Goal: Transaction & Acquisition: Purchase product/service

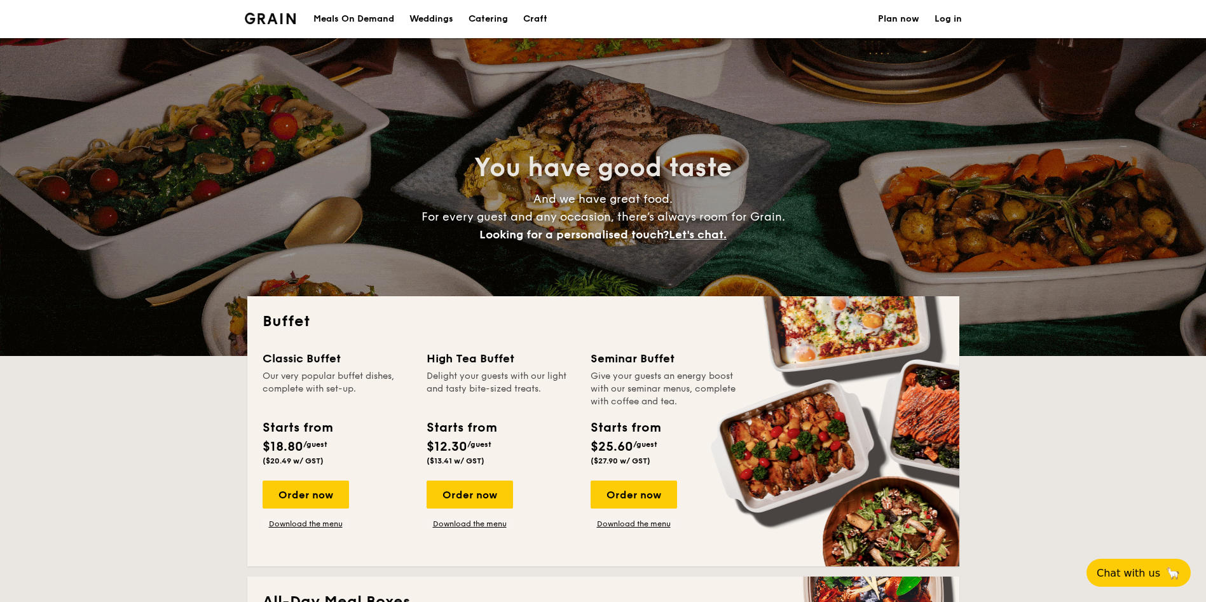
select select
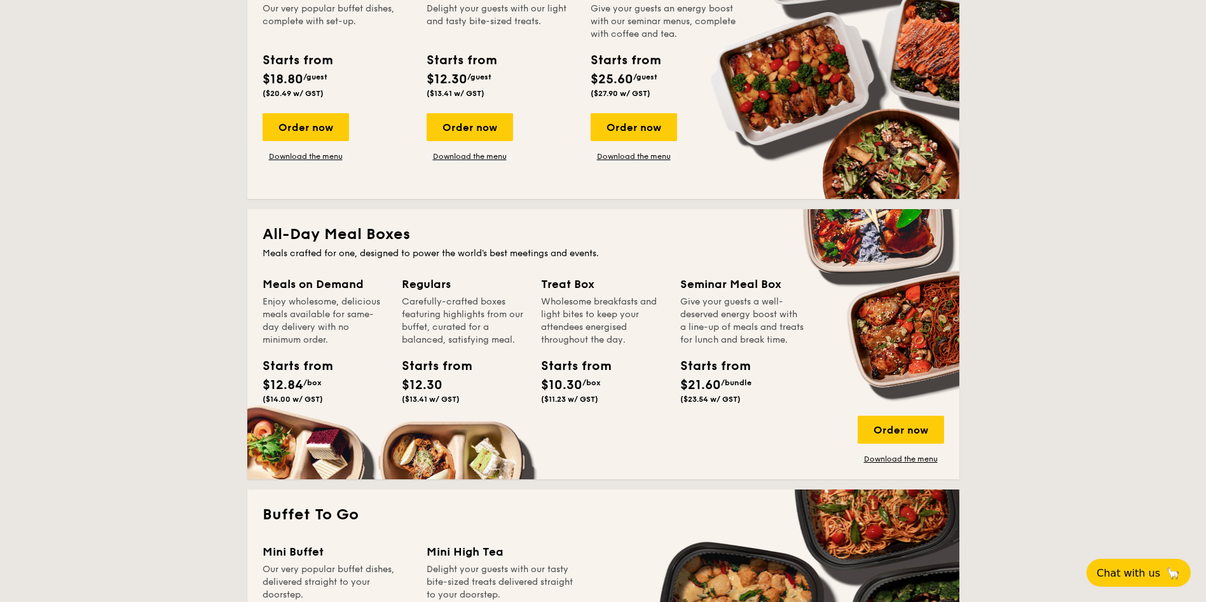
scroll to position [572, 0]
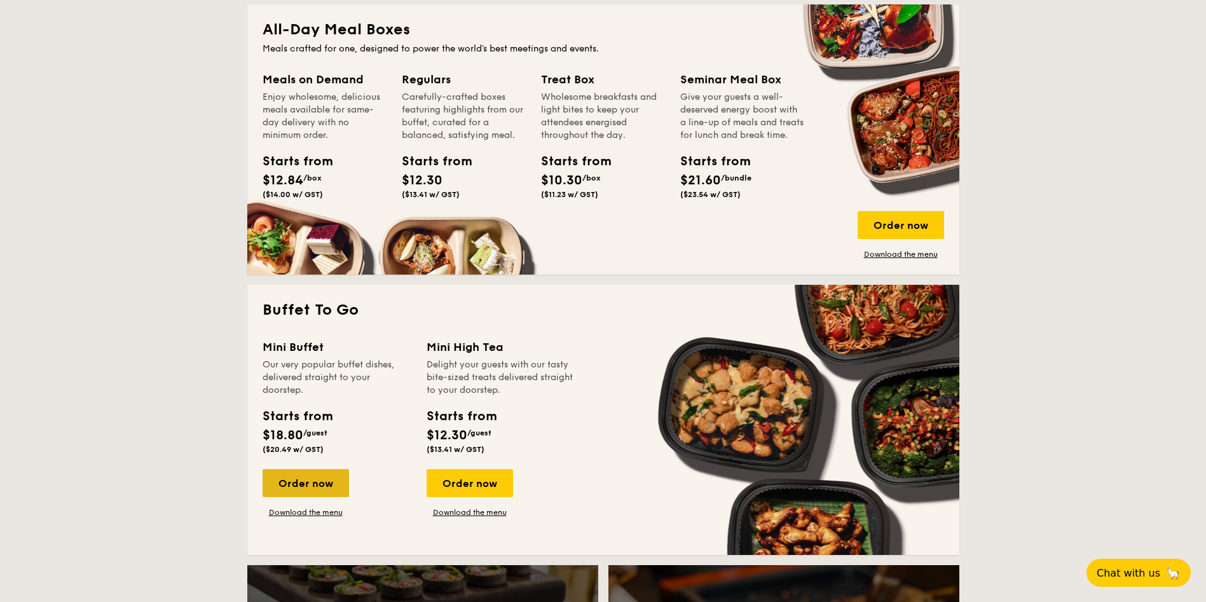
click at [317, 475] on div "Order now" at bounding box center [306, 483] width 86 height 28
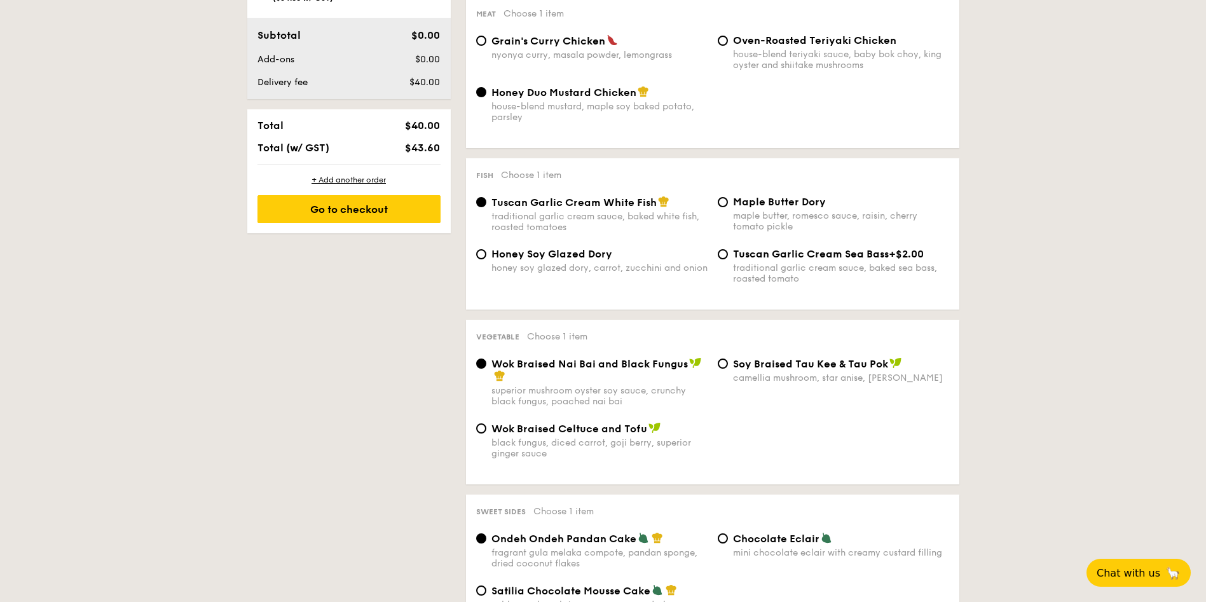
scroll to position [572, 0]
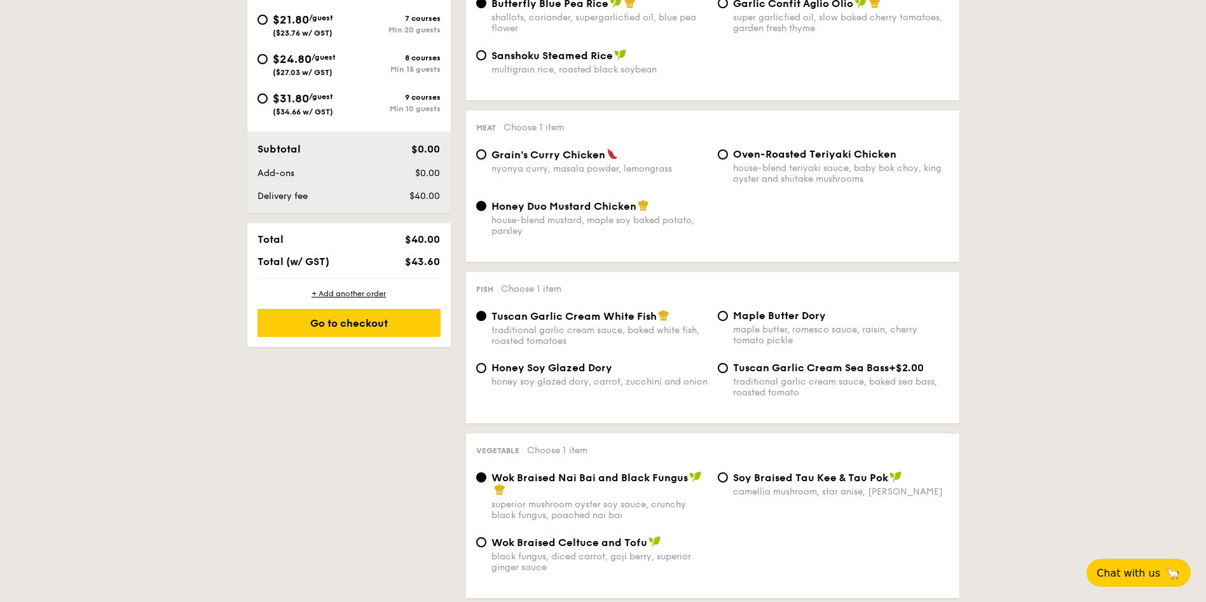
select select
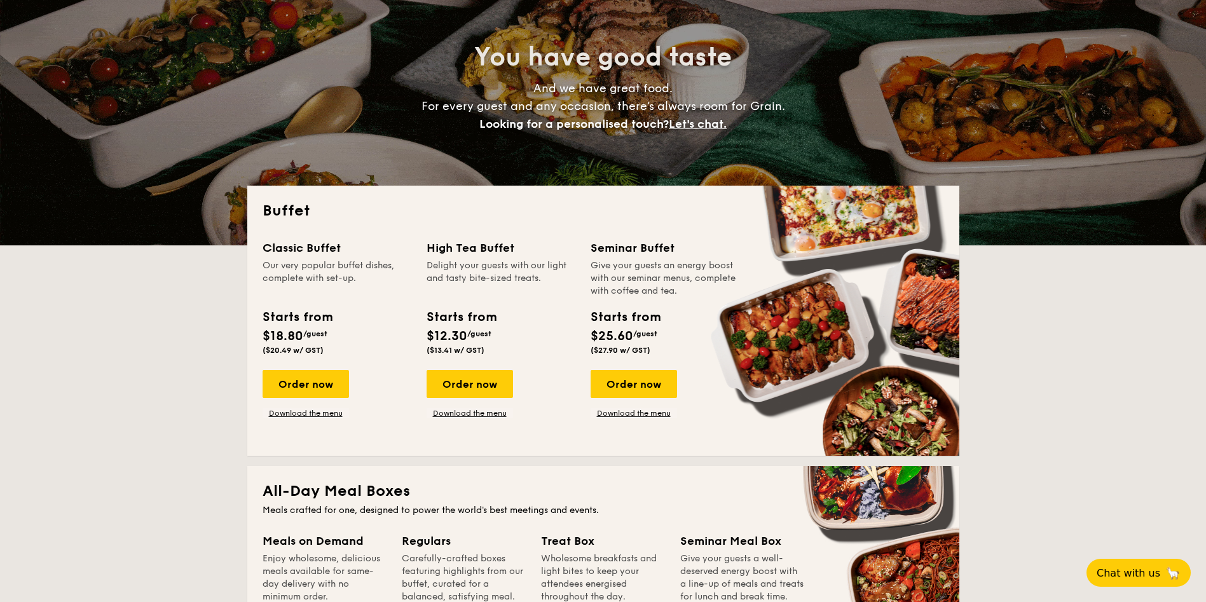
scroll to position [95, 0]
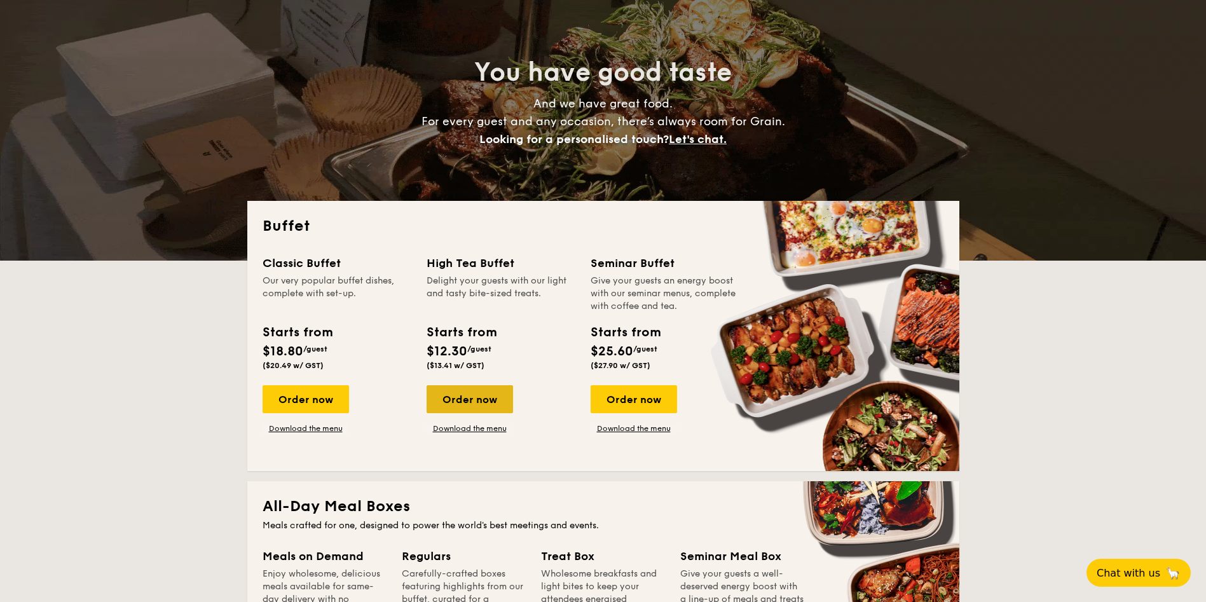
click at [476, 398] on div "Order now" at bounding box center [470, 399] width 86 height 28
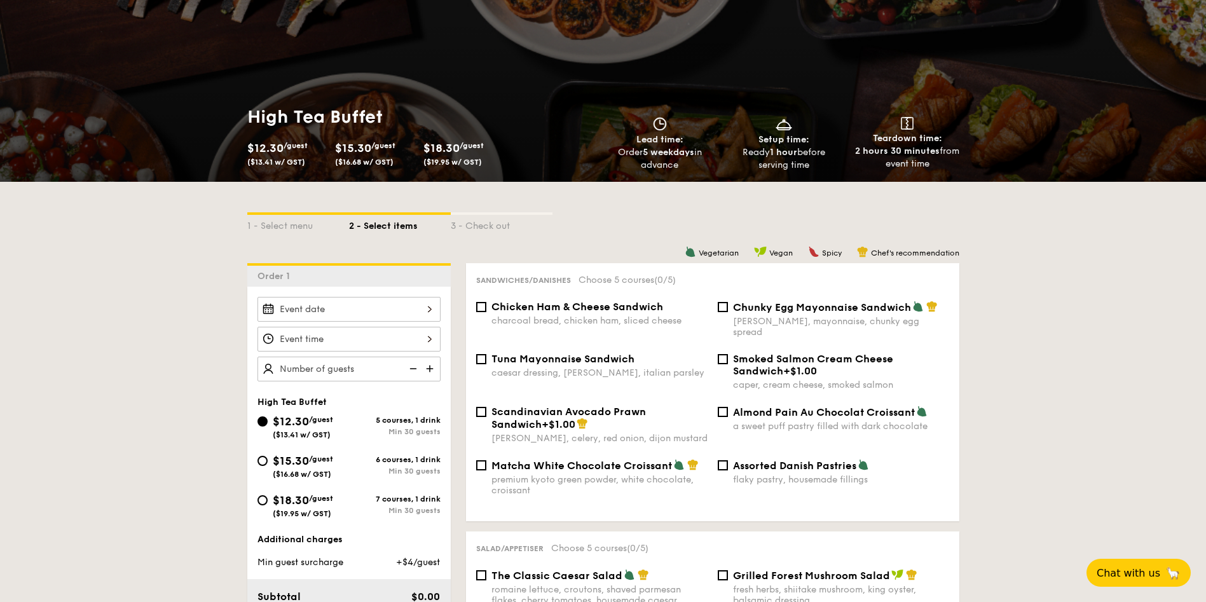
scroll to position [191, 0]
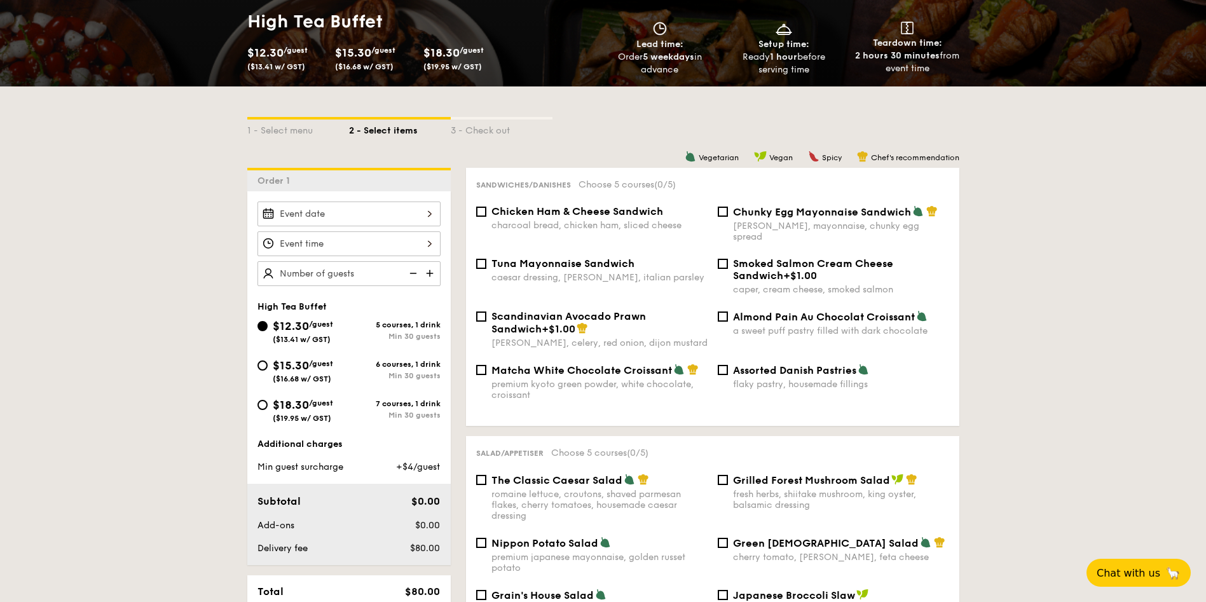
click at [488, 217] on div "Chicken Ham & Cheese Sandwich charcoal bread, chicken ham, sliced cheese" at bounding box center [592, 217] width 242 height 25
click at [486, 214] on input "Chicken Ham & Cheese Sandwich charcoal bread, chicken ham, sliced cheese" at bounding box center [481, 212] width 10 height 10
checkbox input "true"
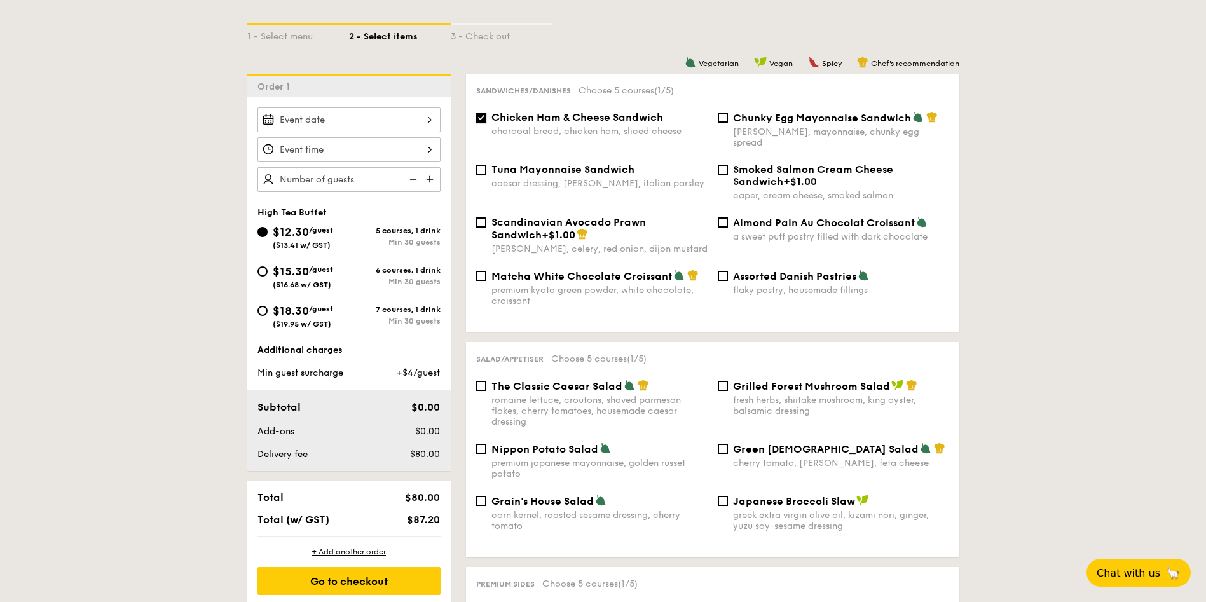
scroll to position [477, 0]
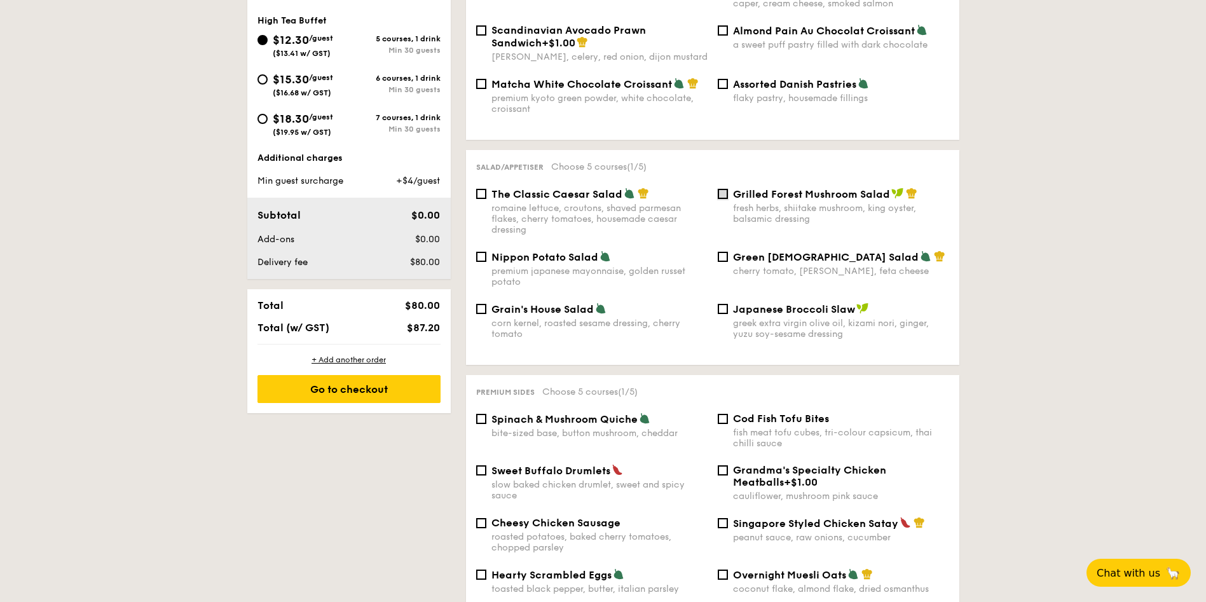
click at [720, 189] on input "Grilled Forest Mushroom Salad fresh herbs, shiitake mushroom, king oyster, bals…" at bounding box center [723, 194] width 10 height 10
checkbox input "true"
click at [479, 252] on input "Nippon Potato Salad premium japanese mayonnaise, golden russet potato" at bounding box center [481, 257] width 10 height 10
checkbox input "true"
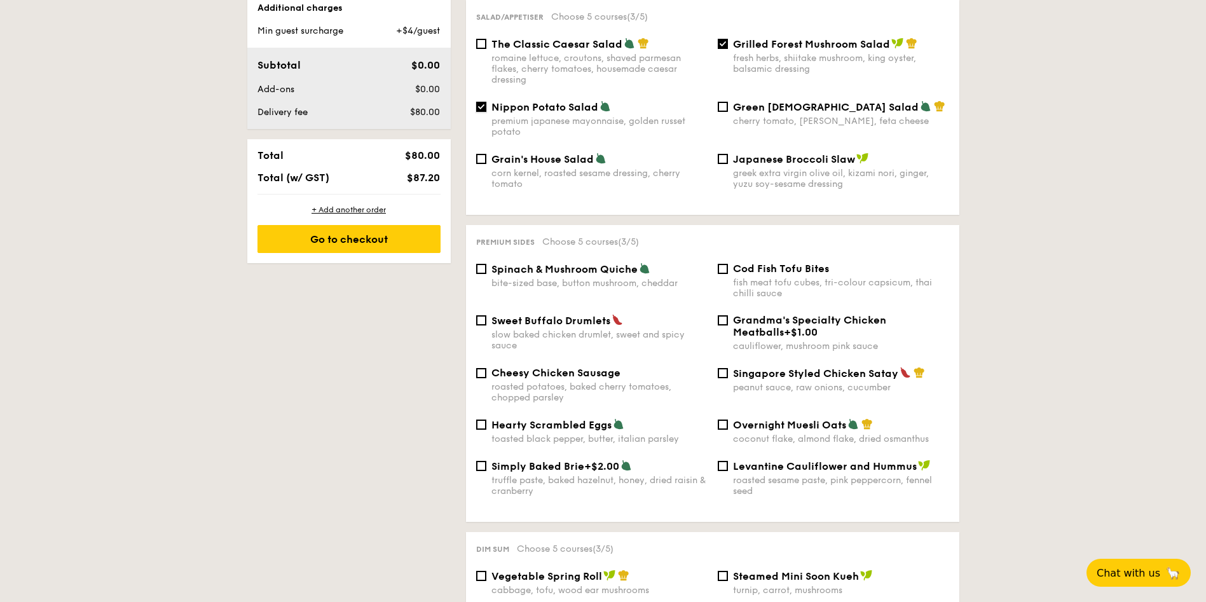
scroll to position [668, 0]
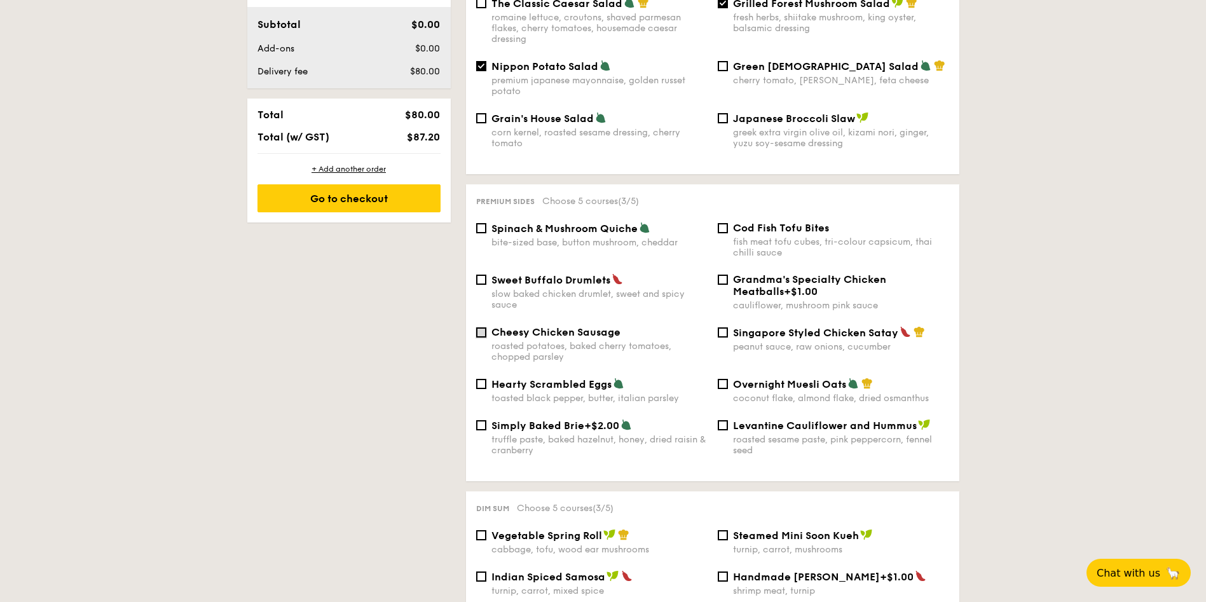
click at [483, 327] on input "Cheesy Chicken Sausage roasted potatoes, baked cherry tomatoes, chopped parsley" at bounding box center [481, 332] width 10 height 10
checkbox input "true"
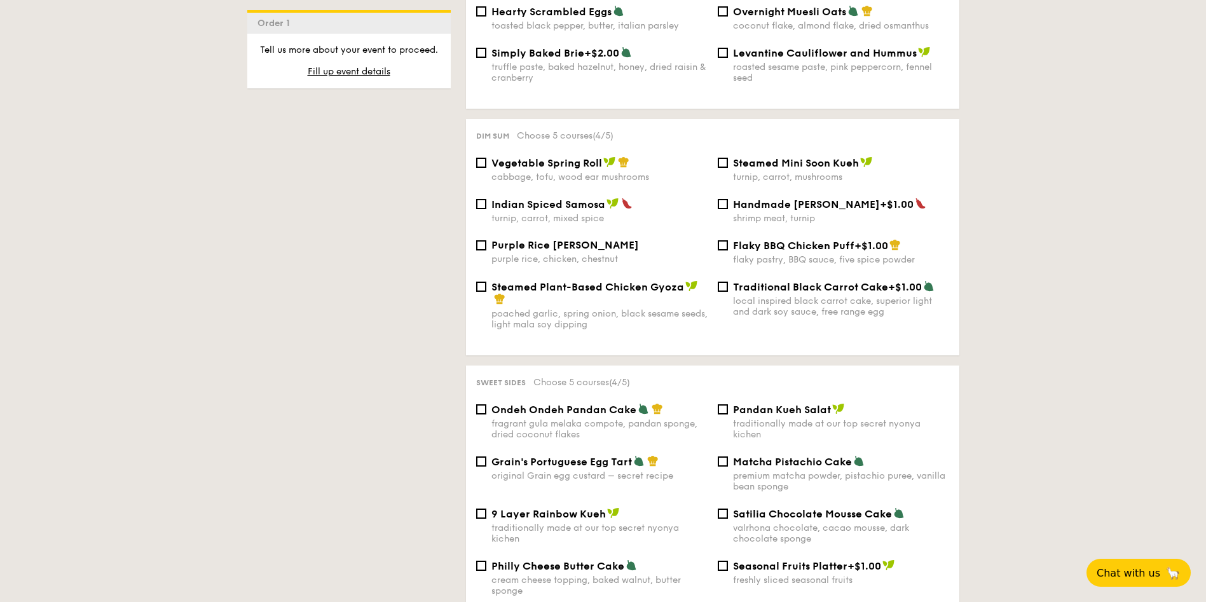
scroll to position [1049, 0]
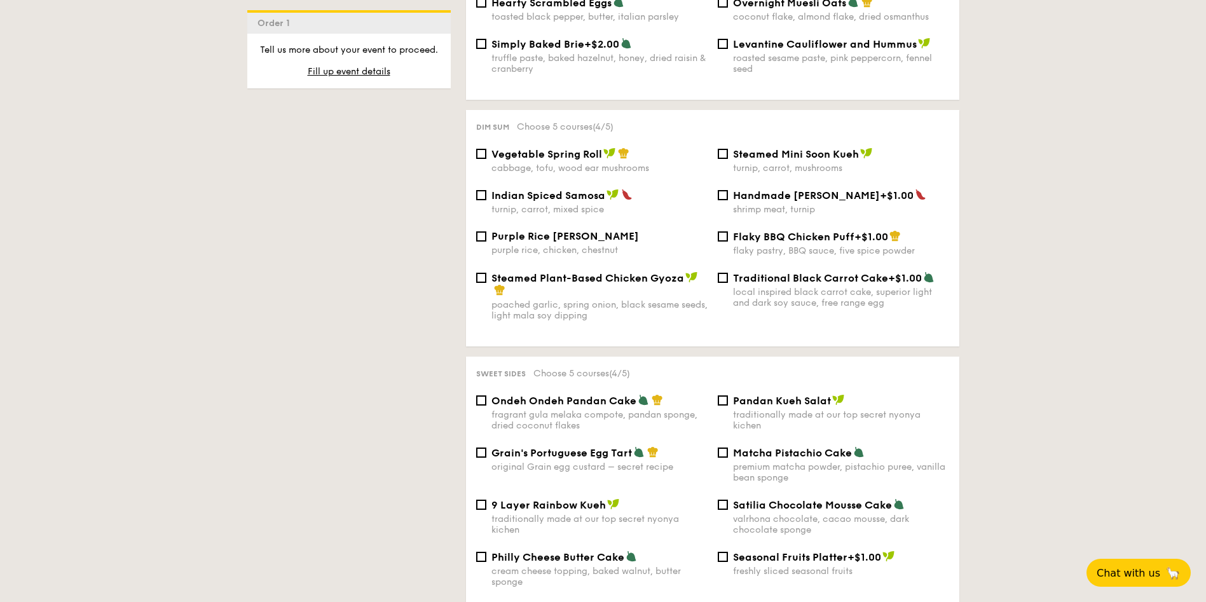
click at [559, 148] on span "Vegetable Spring Roll" at bounding box center [546, 154] width 111 height 12
click at [486, 149] on input "Vegetable Spring Roll cabbage, tofu, wood ear mushrooms" at bounding box center [481, 154] width 10 height 10
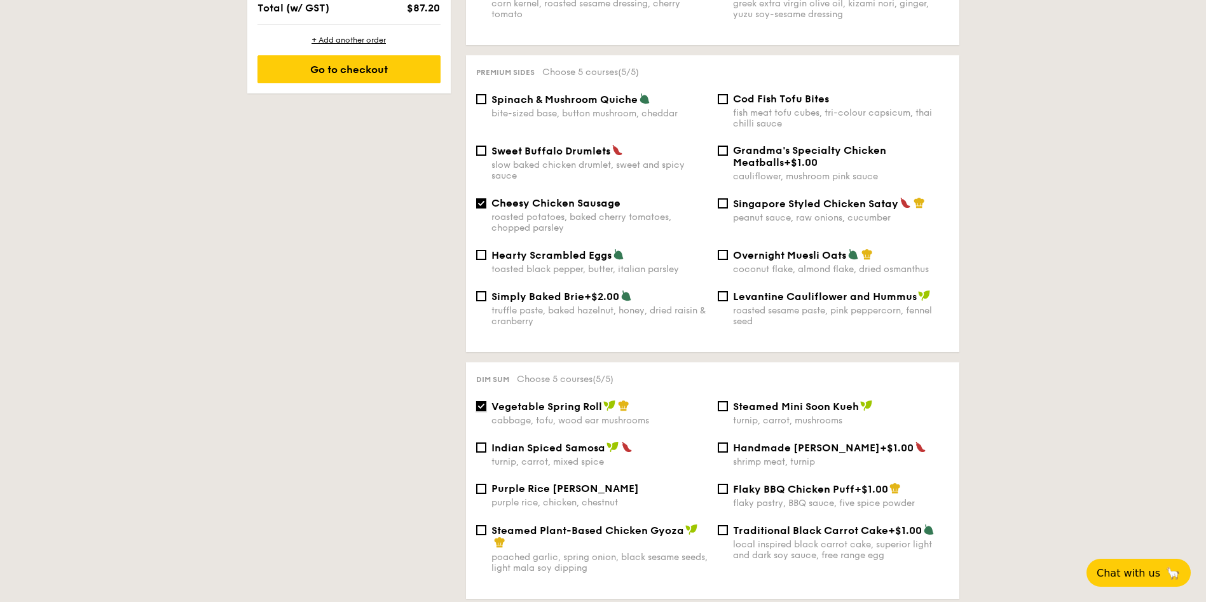
scroll to position [858, 0]
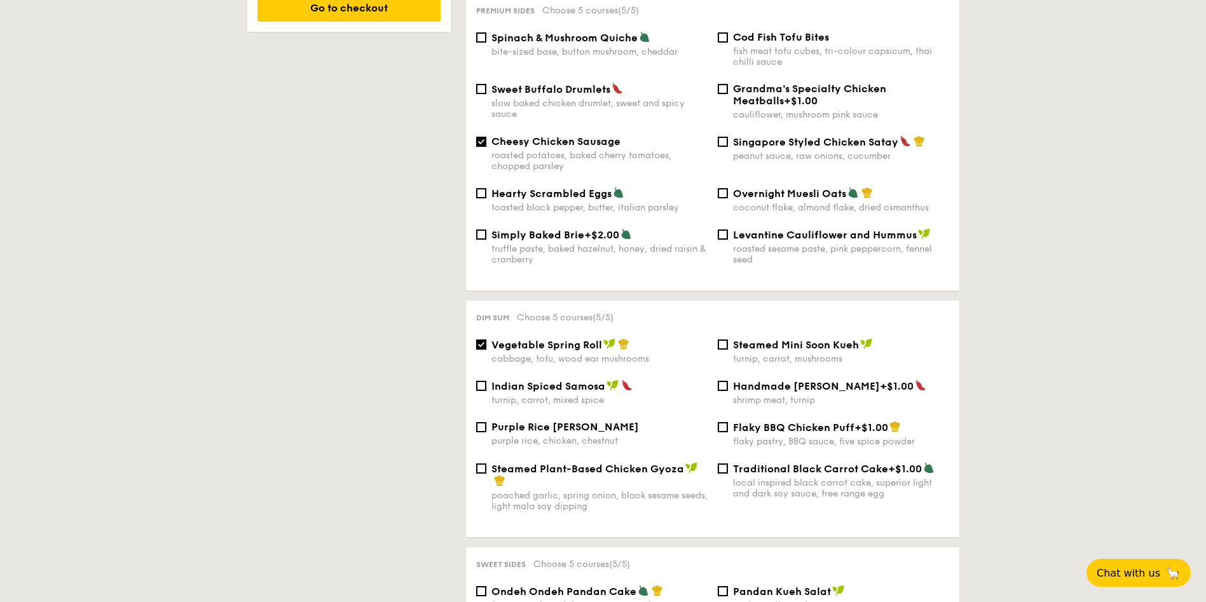
click at [484, 339] on input "Vegetable Spring Roll cabbage, tofu, wood ear mushrooms" at bounding box center [481, 344] width 10 height 10
checkbox input "false"
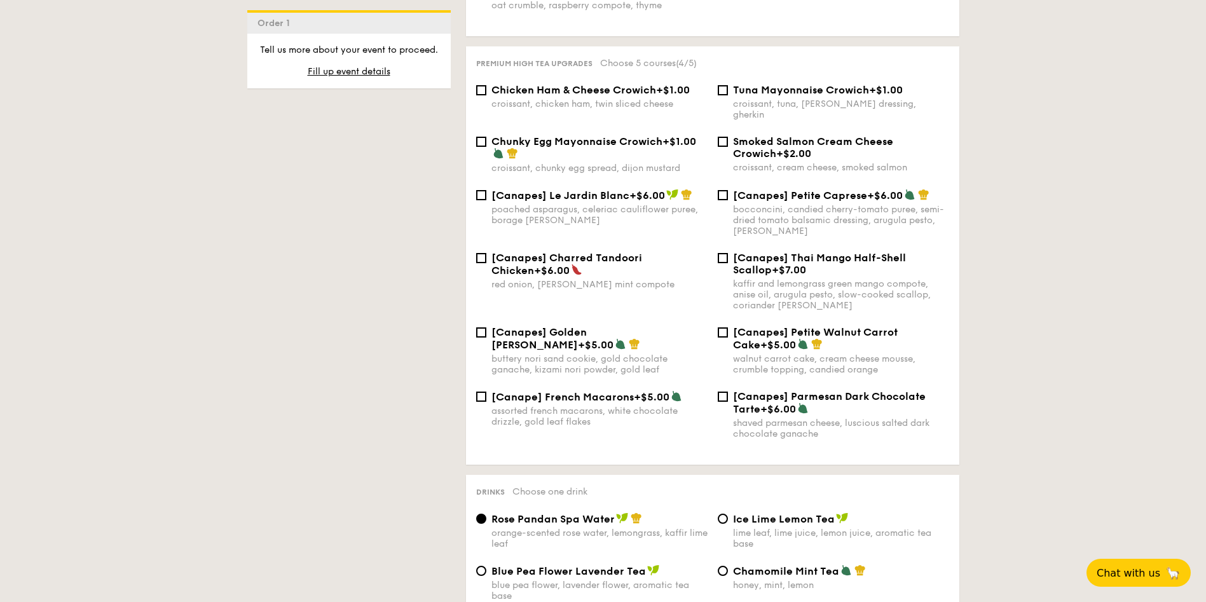
scroll to position [1812, 0]
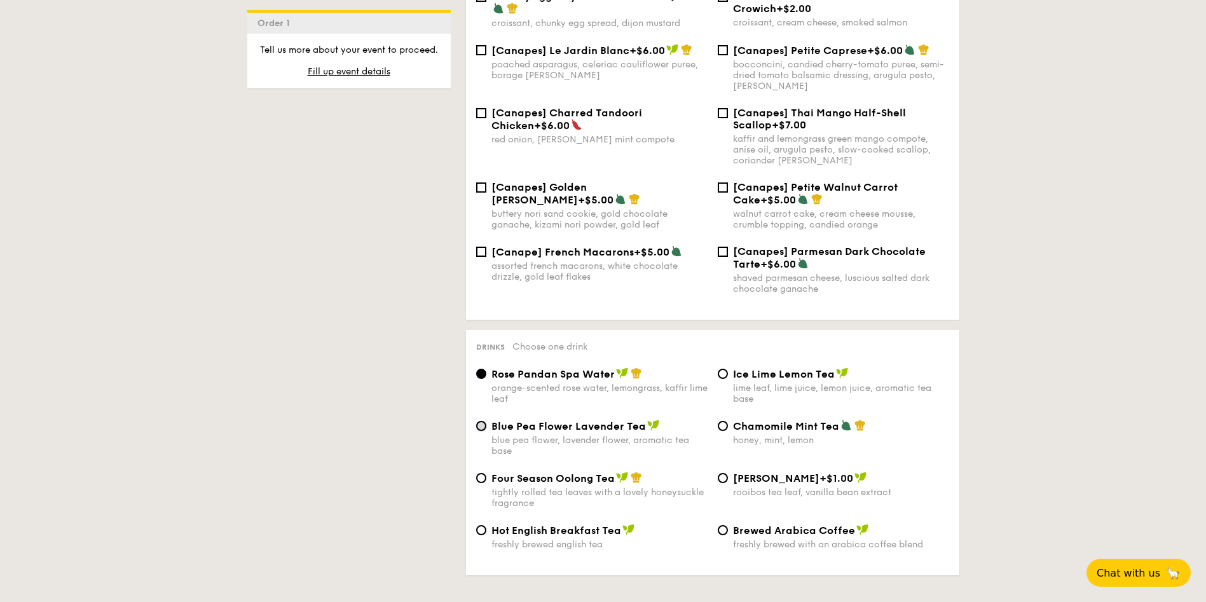
click at [484, 421] on input "Blue Pea Flower Lavender Tea blue pea flower, lavender flower, aromatic tea base" at bounding box center [481, 426] width 10 height 10
radio input "true"
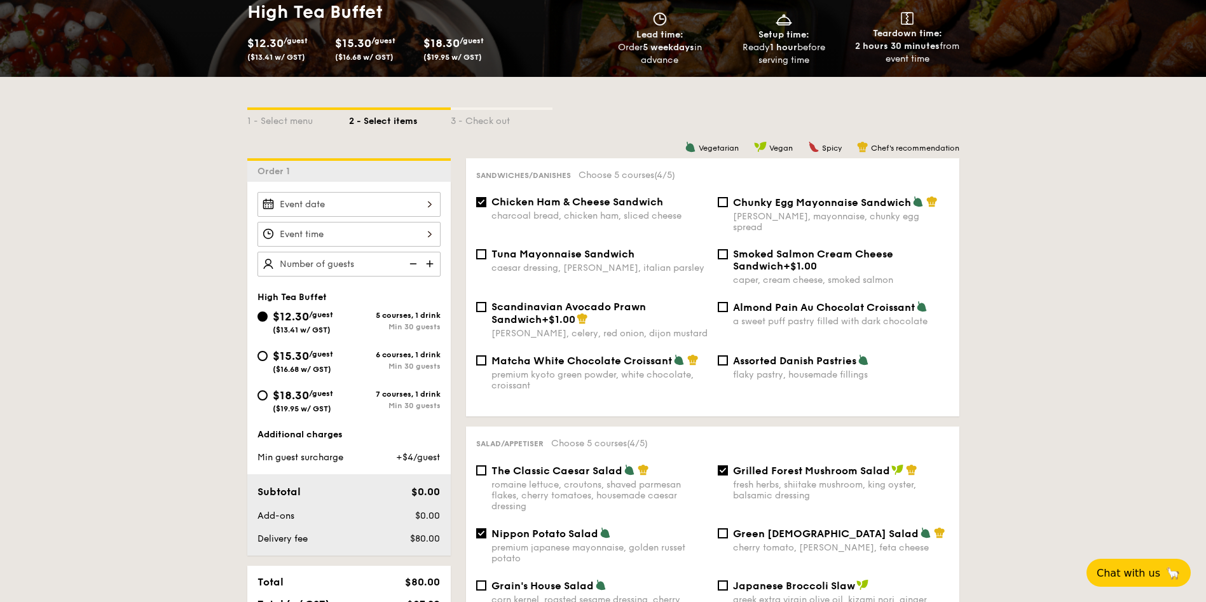
scroll to position [199, 0]
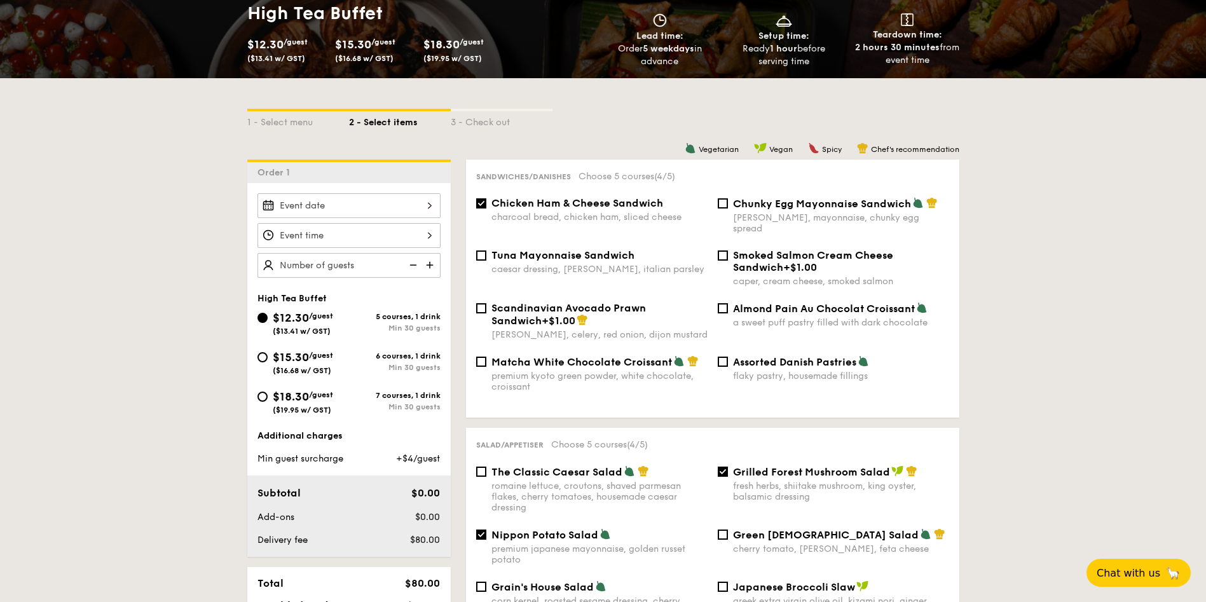
click at [337, 204] on div at bounding box center [348, 205] width 183 height 25
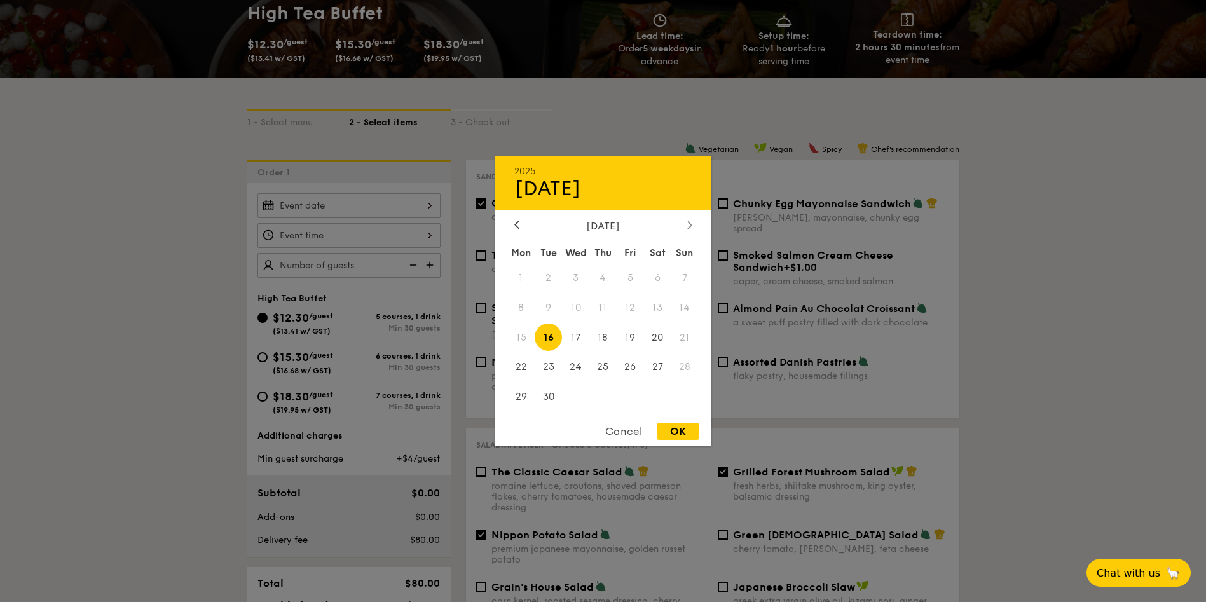
click at [692, 227] on div at bounding box center [689, 225] width 11 height 12
click at [580, 303] on span "8" at bounding box center [575, 307] width 27 height 27
click at [680, 433] on div "OK" at bounding box center [677, 431] width 41 height 17
type input "[DATE]"
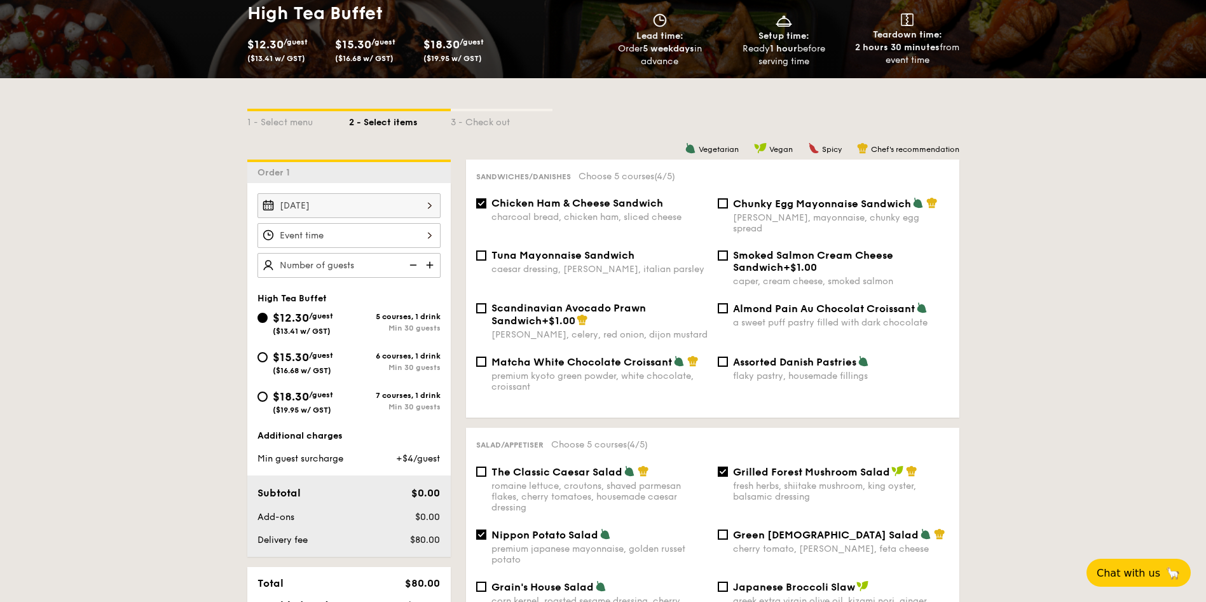
click at [363, 236] on div at bounding box center [348, 235] width 183 height 25
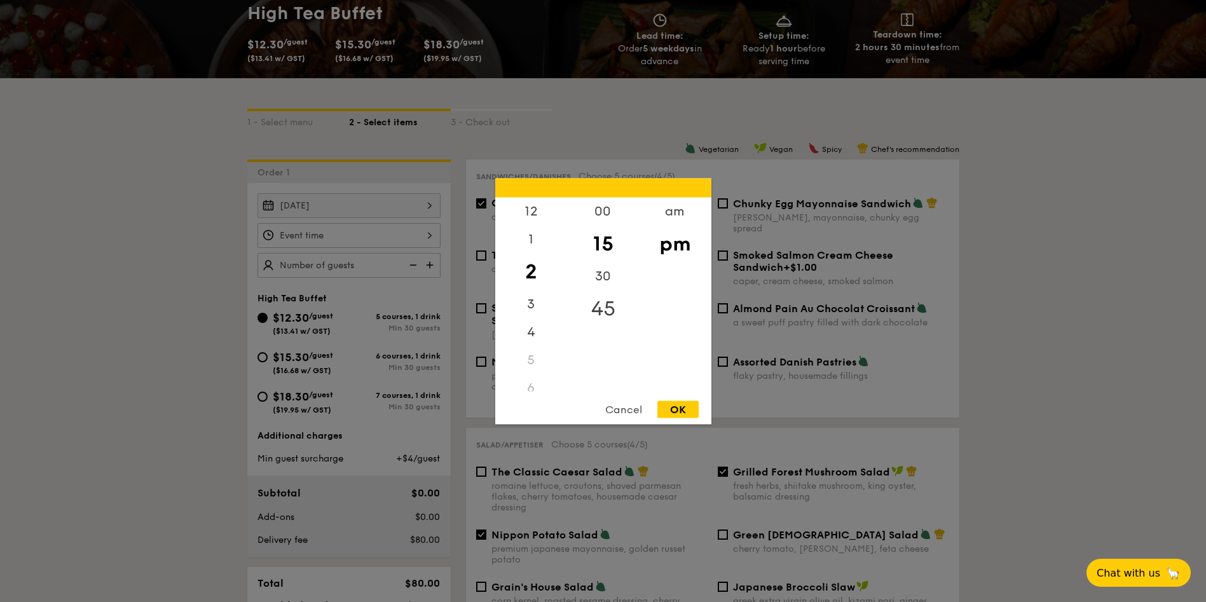
click at [604, 306] on div "45" at bounding box center [603, 308] width 72 height 37
click at [670, 404] on div "OK" at bounding box center [677, 409] width 41 height 17
type input "2:45PM"
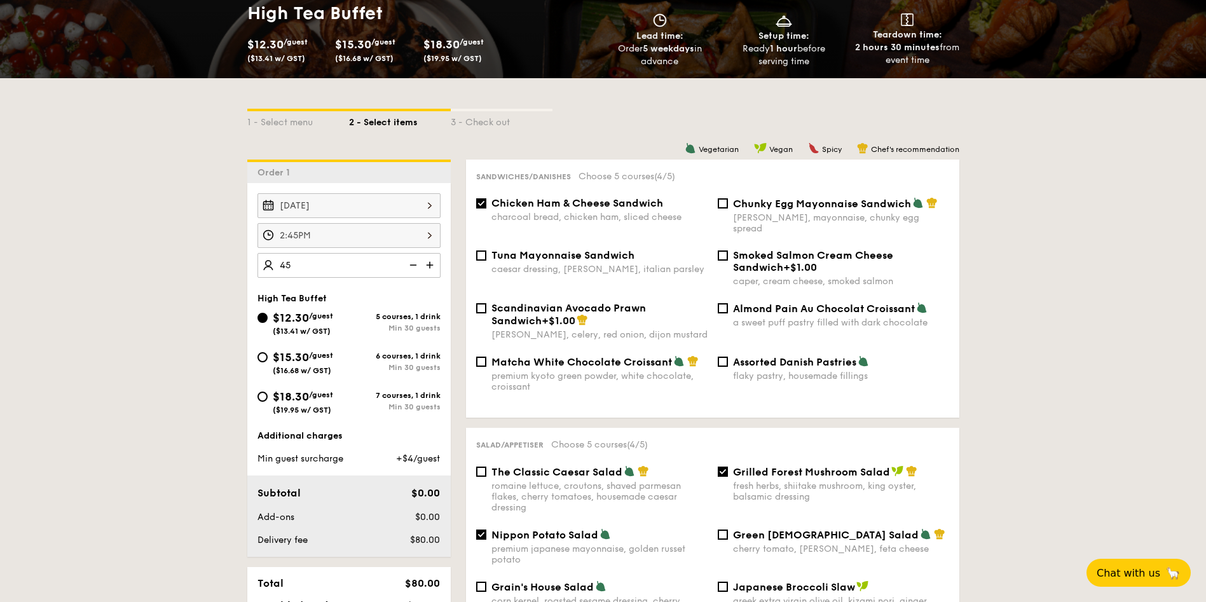
type input "45 guests"
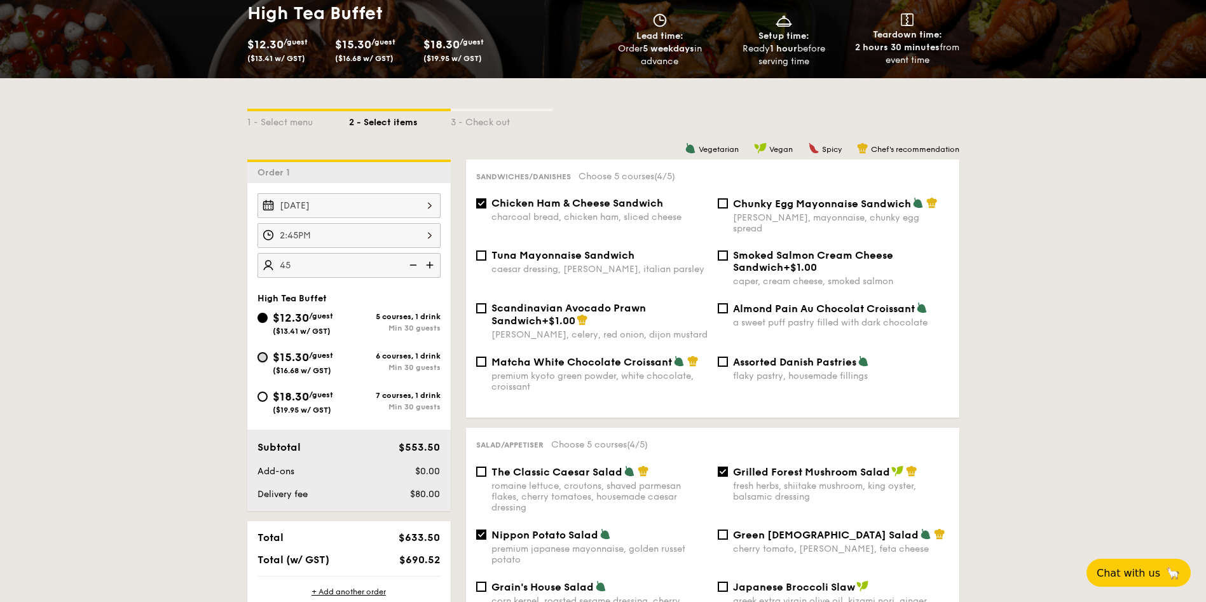
click at [264, 356] on input "$15.30 /guest ($16.68 w/ GST) 6 courses, 1 drink Min 30 guests" at bounding box center [262, 357] width 10 height 10
radio input "true"
checkbox input "false"
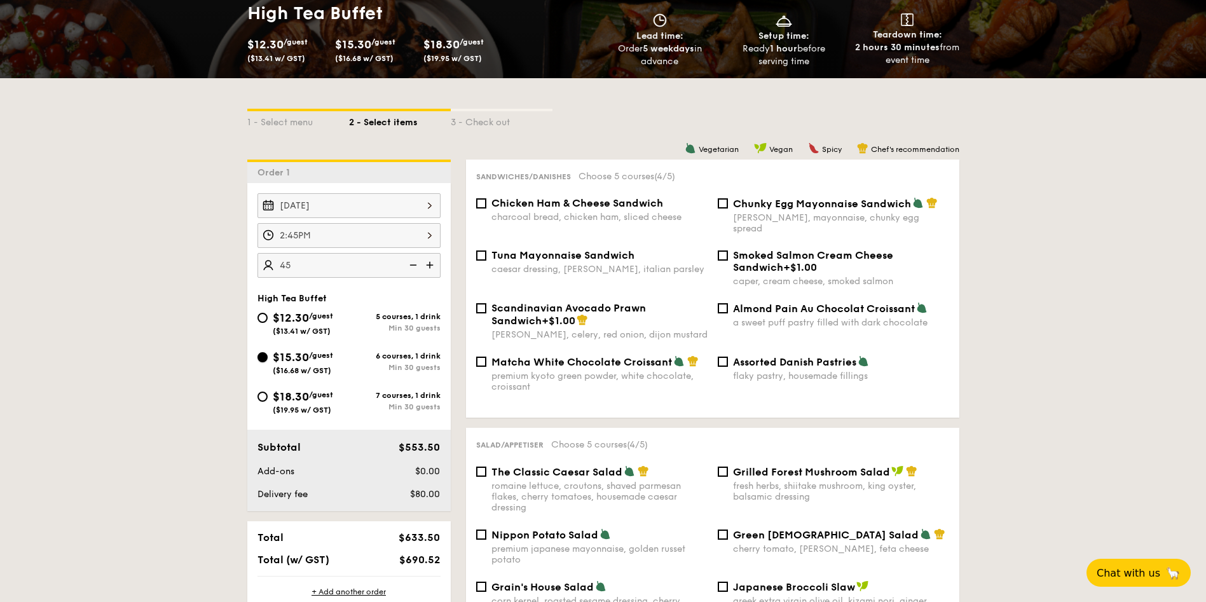
checkbox input "false"
radio input "true"
click at [514, 216] on div "charcoal bread, chicken ham, sliced cheese" at bounding box center [599, 217] width 216 height 11
click at [486, 209] on input "Chicken Ham & Cheese Sandwich charcoal bread, chicken ham, sliced cheese" at bounding box center [481, 203] width 10 height 10
checkbox input "true"
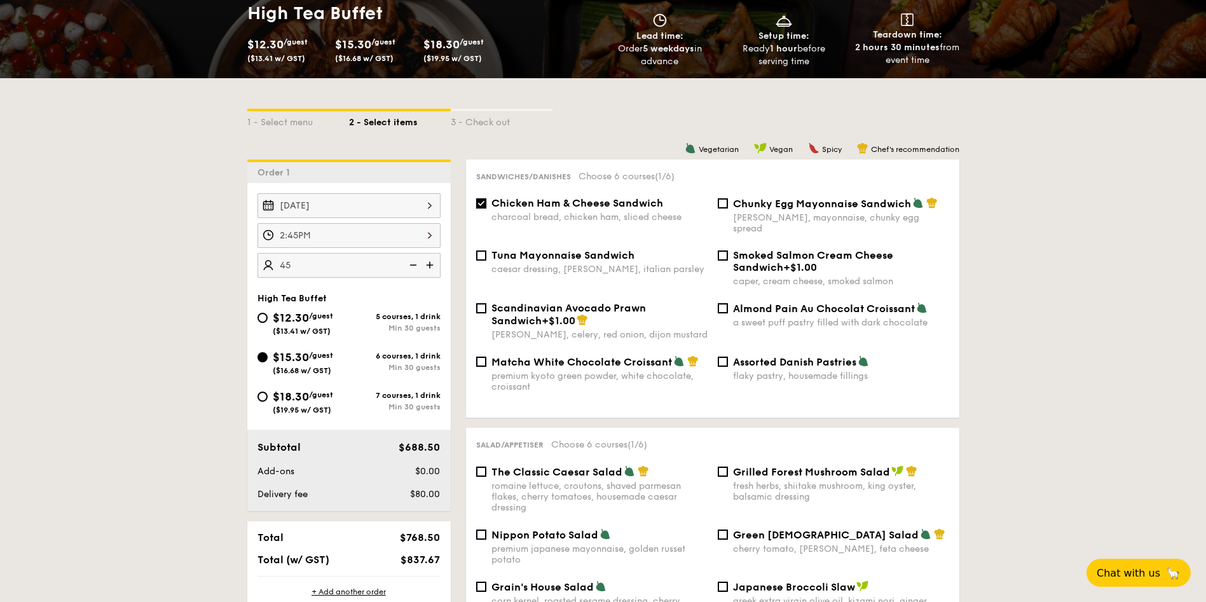
scroll to position [390, 0]
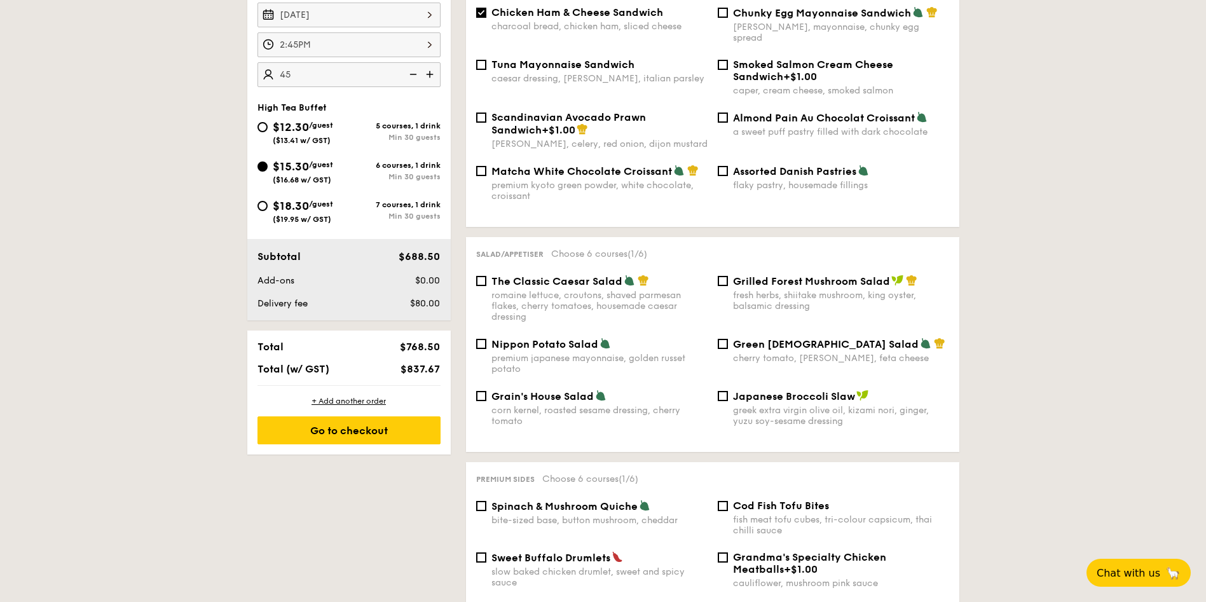
click at [745, 290] on div "fresh herbs, shiitake mushroom, king oyster, balsamic dressing" at bounding box center [841, 301] width 216 height 22
click at [728, 284] on input "Grilled Forest Mushroom Salad fresh herbs, shiitake mushroom, king oyster, bals…" at bounding box center [723, 281] width 10 height 10
checkbox input "true"
click at [524, 353] on div "premium japanese mayonnaise, golden russet potato" at bounding box center [599, 364] width 216 height 22
click at [486, 345] on input "Nippon Potato Salad premium japanese mayonnaise, golden russet potato" at bounding box center [481, 344] width 10 height 10
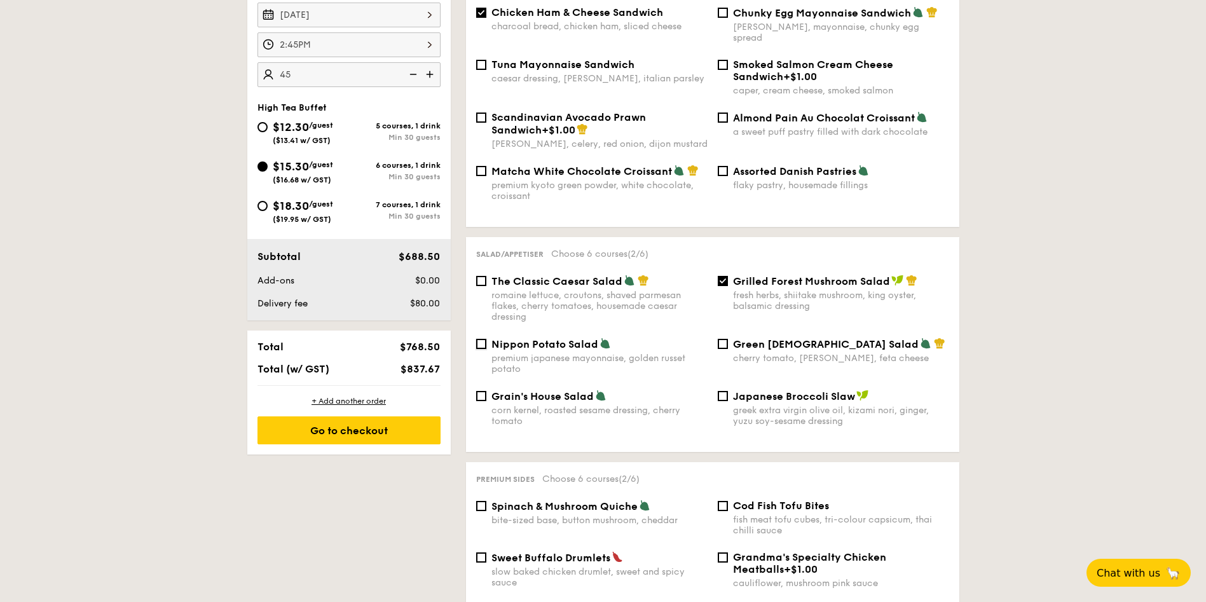
checkbox input "true"
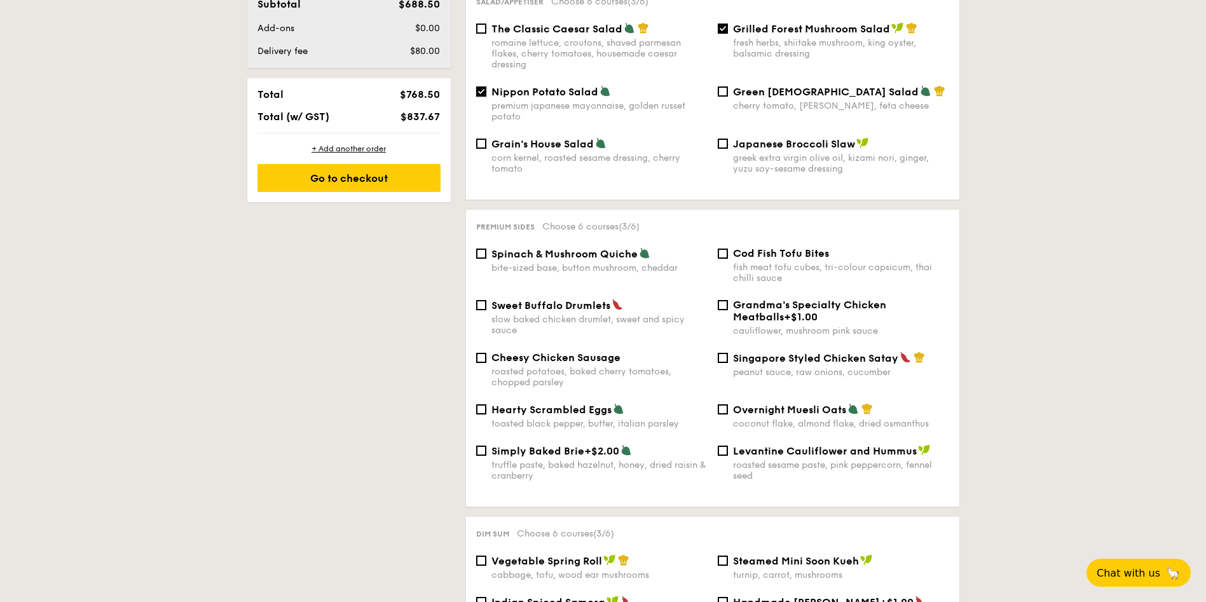
scroll to position [676, 0]
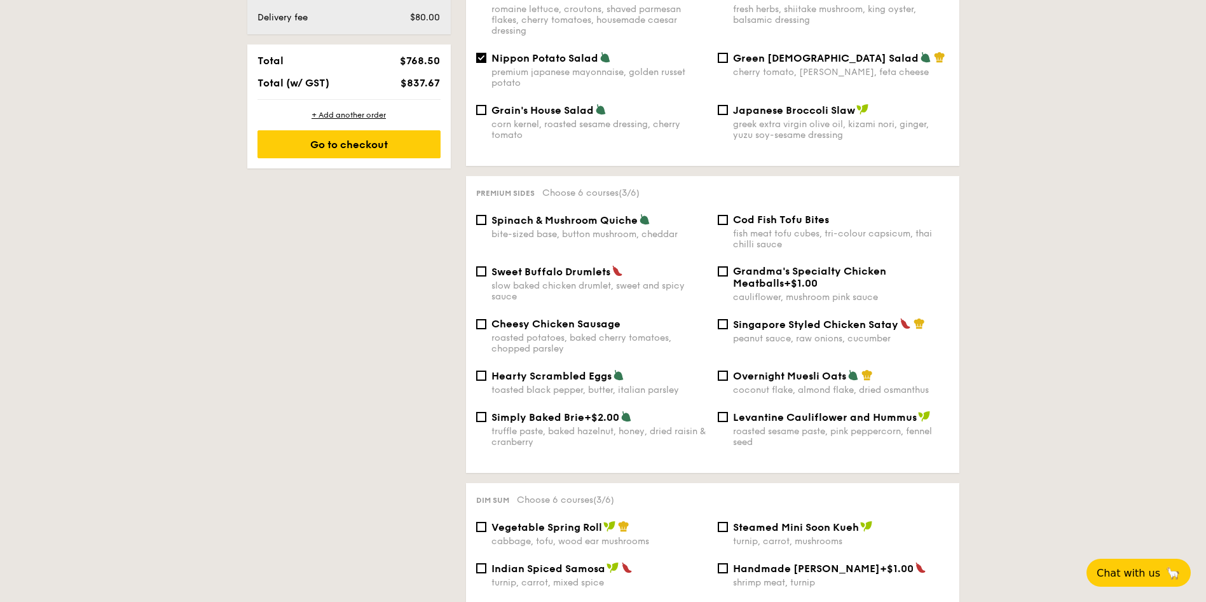
click at [793, 228] on div "fish meat tofu cubes, tri-colour capsicum, thai chilli sauce" at bounding box center [841, 239] width 216 height 22
click at [728, 221] on input "Cod Fish Tofu Bites fish meat tofu cubes, tri-colour capsicum, thai chilli sauce" at bounding box center [723, 220] width 10 height 10
click at [793, 228] on div "fish meat tofu cubes, tri-colour capsicum, thai chilli sauce" at bounding box center [841, 239] width 216 height 22
click at [728, 221] on input "Cod Fish Tofu Bites fish meat tofu cubes, tri-colour capsicum, thai chilli sauce" at bounding box center [723, 220] width 10 height 10
checkbox input "false"
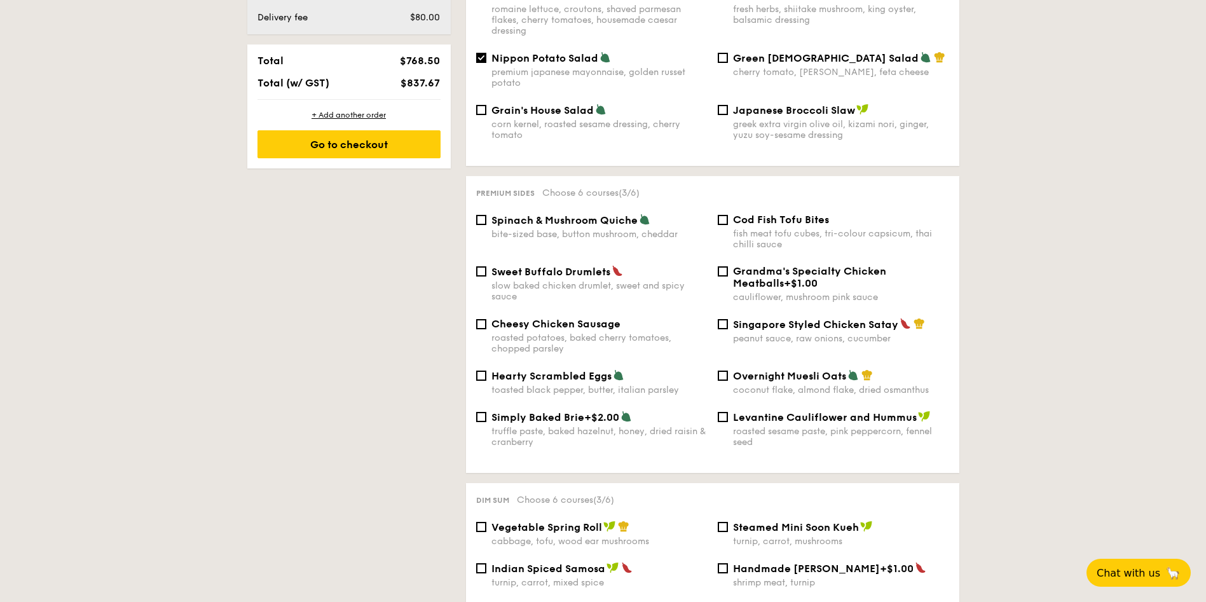
click at [519, 320] on div "Cheesy Chicken Sausage roasted potatoes, baked cherry tomatoes, chopped parsley" at bounding box center [599, 336] width 216 height 36
click at [486, 320] on input "Cheesy Chicken Sausage roasted potatoes, baked cherry tomatoes, chopped parsley" at bounding box center [481, 324] width 10 height 10
click at [521, 320] on div "Cheesy Chicken Sausage roasted potatoes, baked cherry tomatoes, chopped parsley" at bounding box center [599, 336] width 216 height 36
click at [486, 320] on input "Cheesy Chicken Sausage roasted potatoes, baked cherry tomatoes, chopped parsley" at bounding box center [481, 324] width 10 height 10
checkbox input "false"
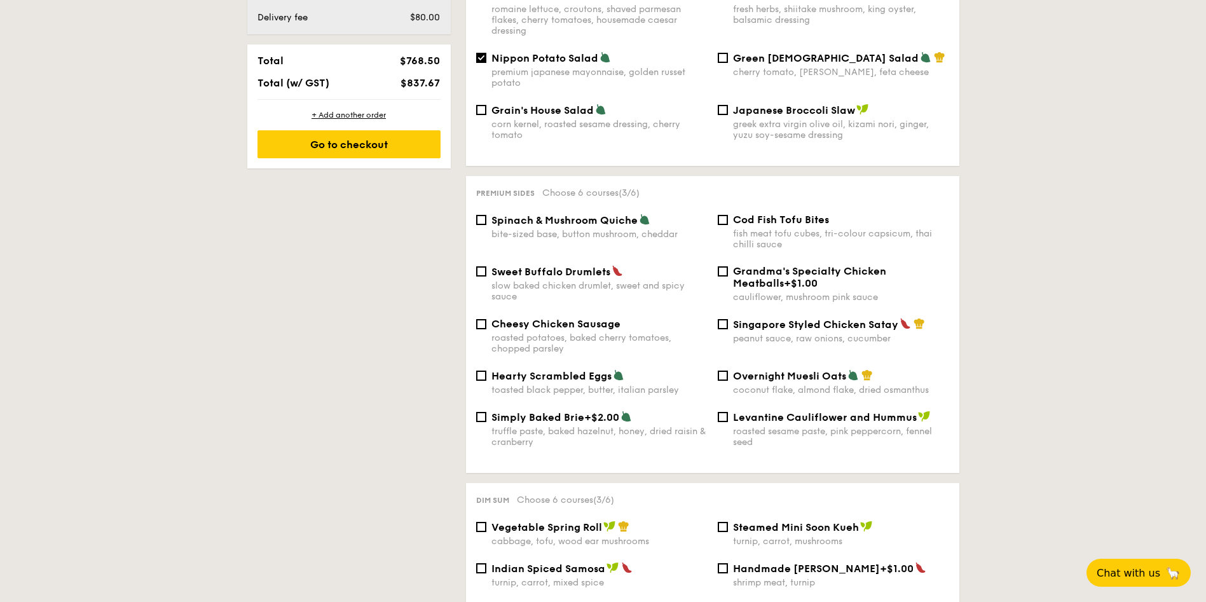
click at [732, 238] on label "Cod Fish Tofu Bites fish meat tofu cubes, tri-colour capsicum, thai chilli sauce" at bounding box center [833, 244] width 231 height 12
click at [728, 225] on input "Cod Fish Tofu Bites fish meat tofu cubes, tri-colour capsicum, thai chilli sauce" at bounding box center [723, 220] width 10 height 10
checkbox input "true"
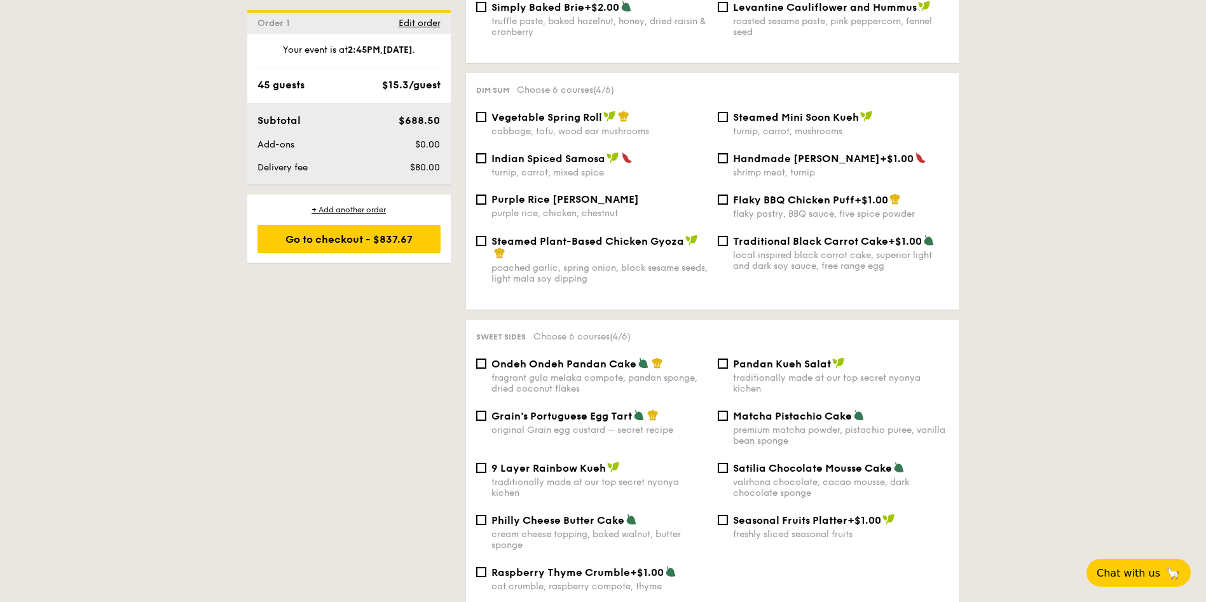
scroll to position [1057, 0]
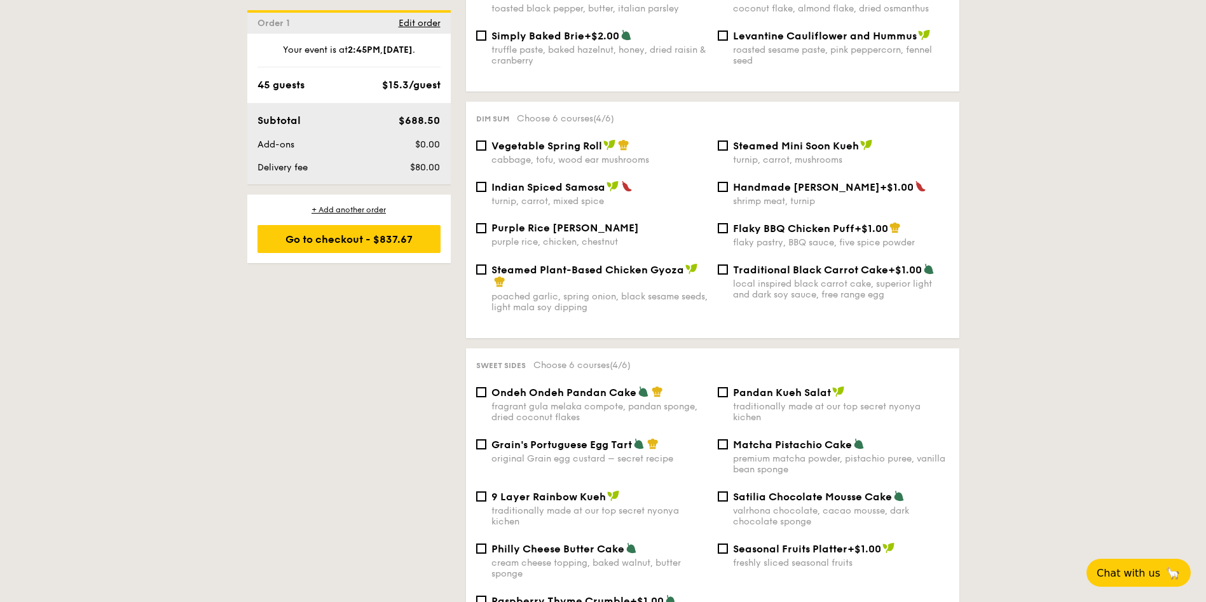
click at [802, 184] on div "Handmade [PERSON_NAME] +$1.00 shrimp meat, turnip" at bounding box center [841, 194] width 216 height 26
click at [728, 184] on input "Handmade [PERSON_NAME] +$1.00 shrimp meat, turnip" at bounding box center [723, 187] width 10 height 10
checkbox input "true"
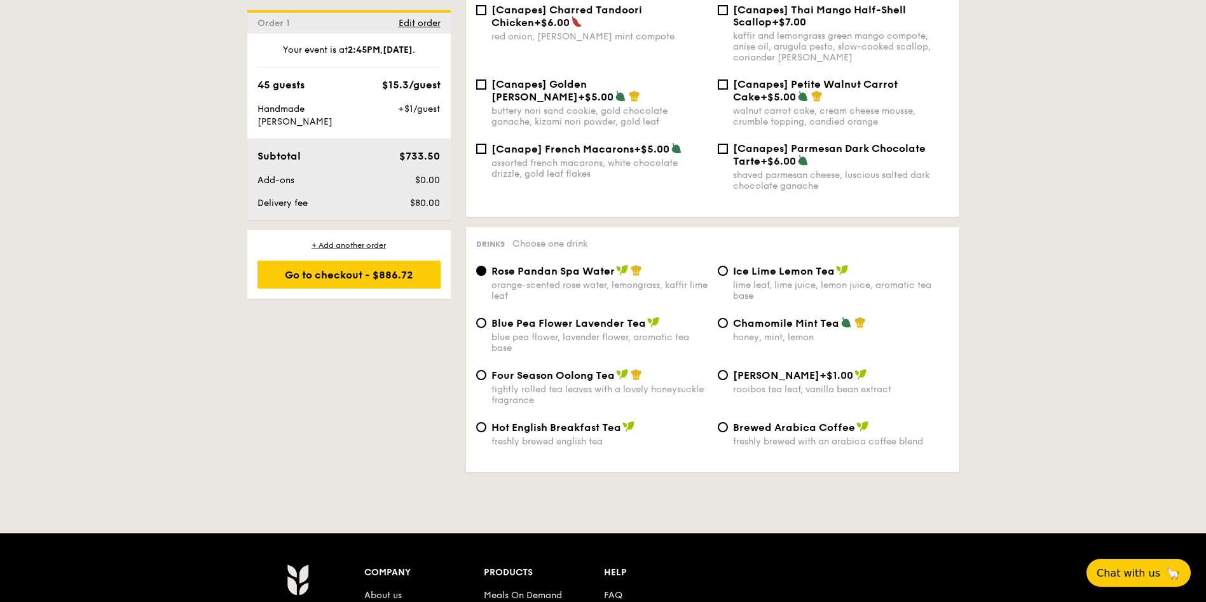
scroll to position [1916, 0]
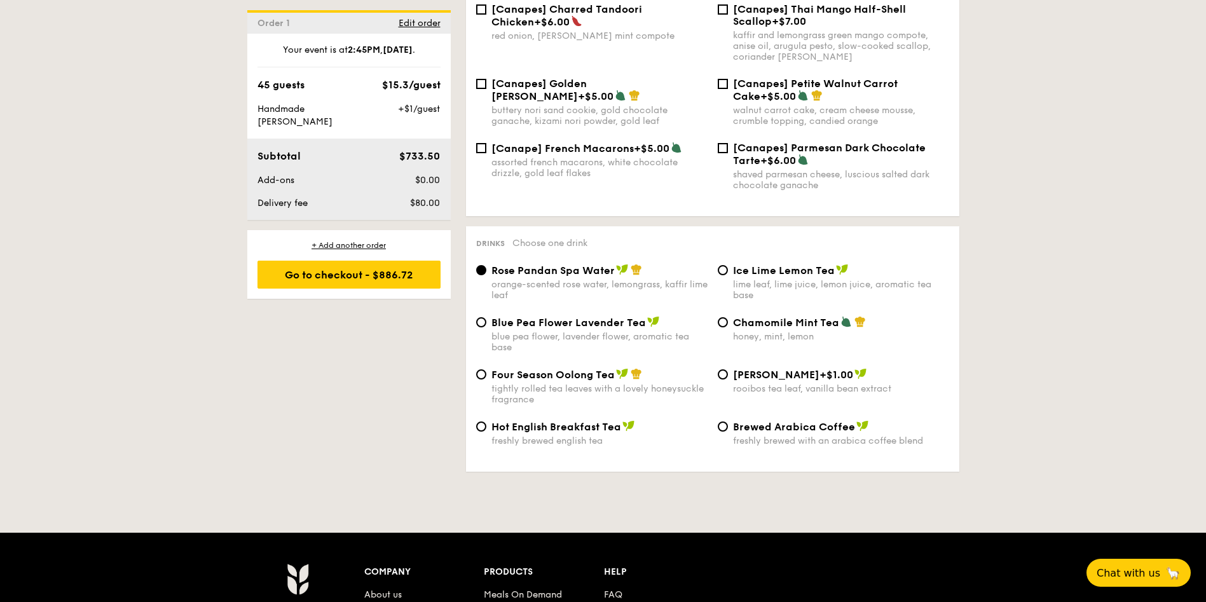
click at [589, 331] on div "blue pea flower, lavender flower, aromatic tea base" at bounding box center [599, 342] width 216 height 22
click at [486, 317] on input "Blue Pea Flower Lavender Tea blue pea flower, lavender flower, aromatic tea base" at bounding box center [481, 322] width 10 height 10
radio input "true"
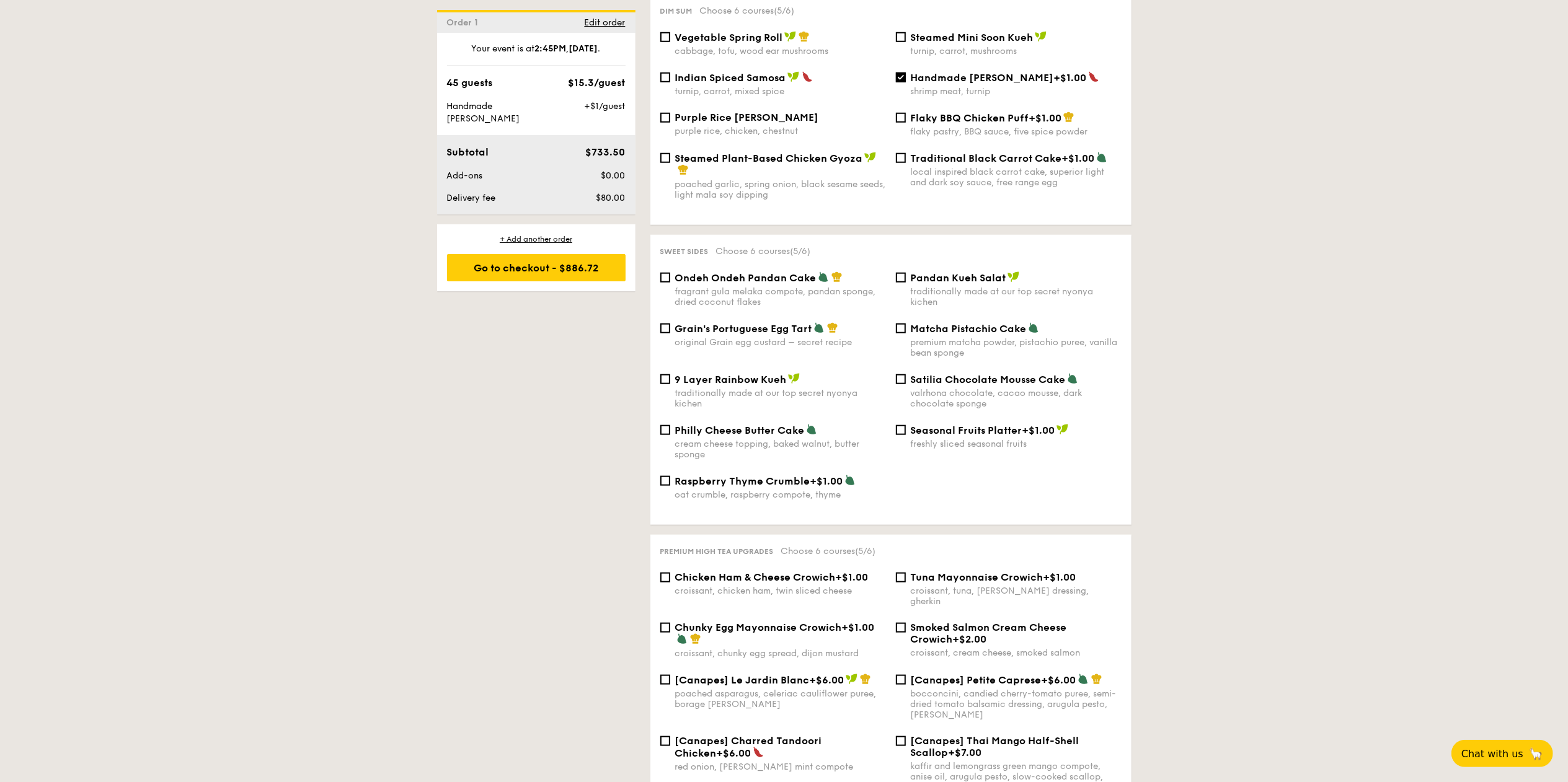
scroll to position [887, 0]
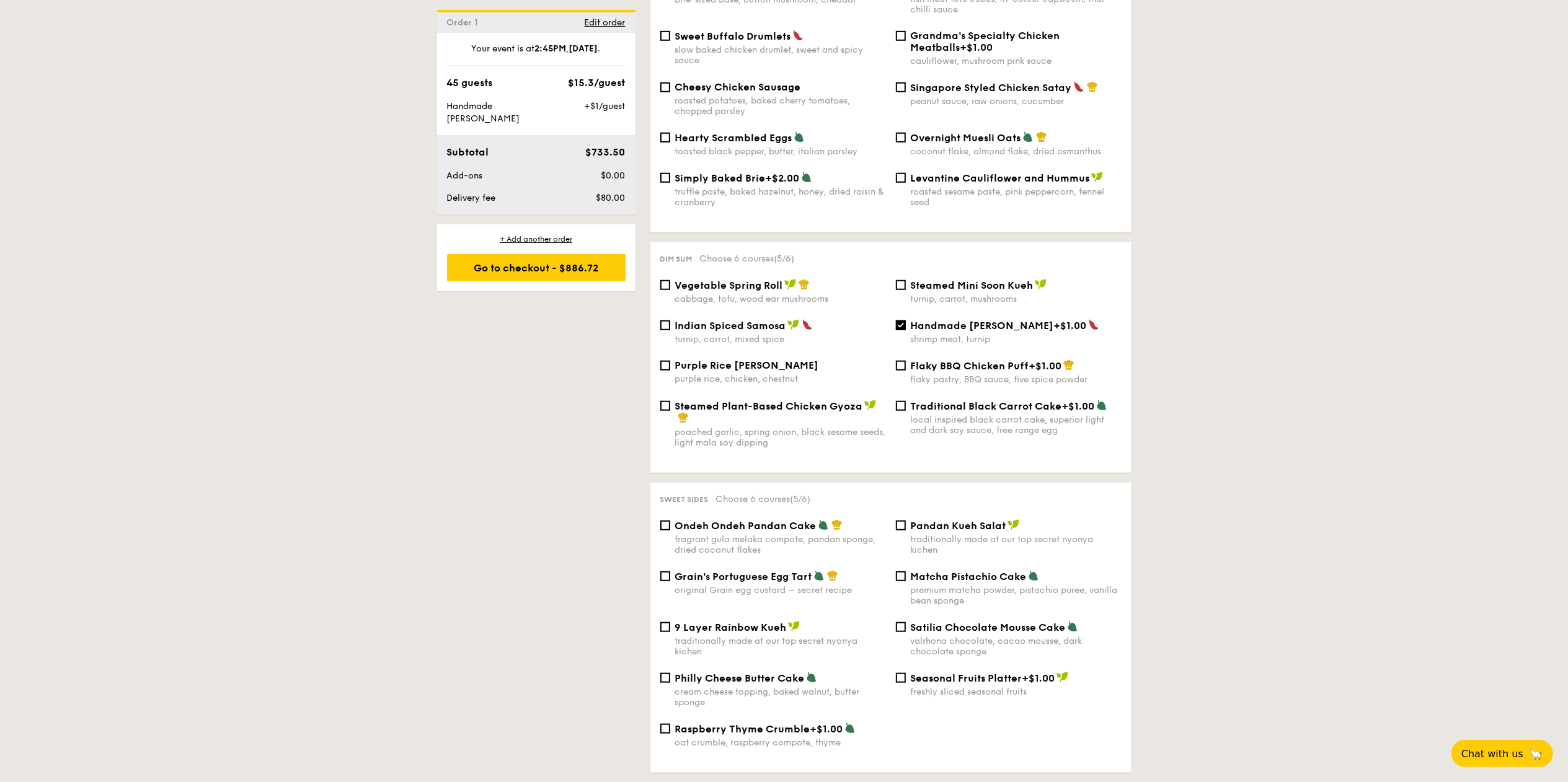
click at [777, 367] on div "Purple Rice Loh Mai Kai purple rice, chicken, chestnut" at bounding box center [780, 371] width 211 height 24
click at [670, 367] on input "Purple Rice Loh Mai Kai purple rice, chicken, chestnut" at bounding box center [665, 366] width 10 height 10
checkbox input "true"
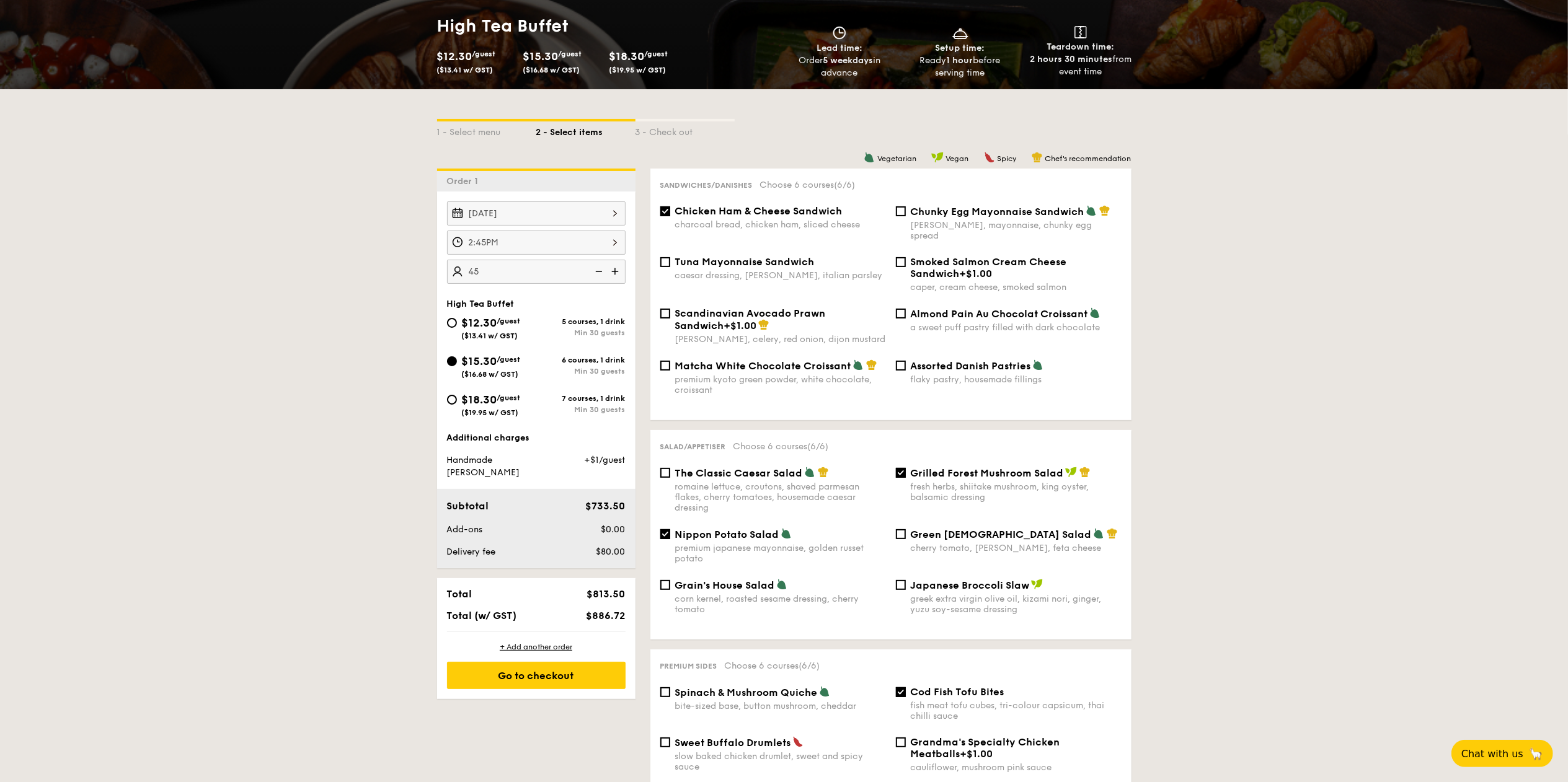
scroll to position [143, 0]
